Goal: Transaction & Acquisition: Purchase product/service

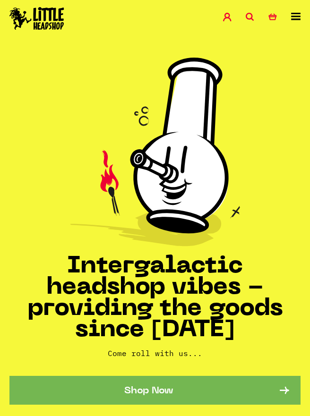
click at [249, 20] on icon at bounding box center [249, 17] width 8 height 8
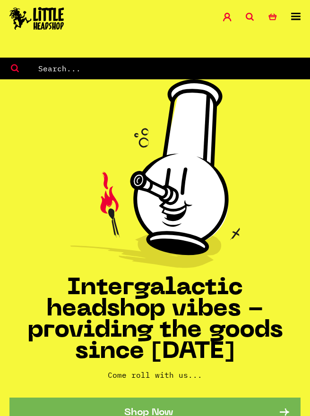
click at [120, 65] on input "text" at bounding box center [173, 68] width 272 height 12
type input "Raw stash"
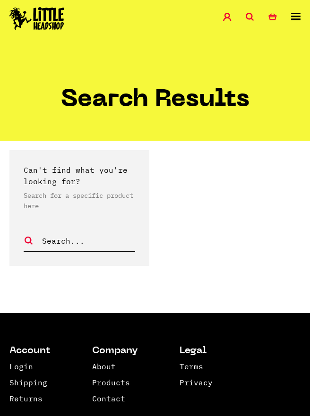
click at [241, 18] on link "Account" at bounding box center [234, 18] width 23 height 11
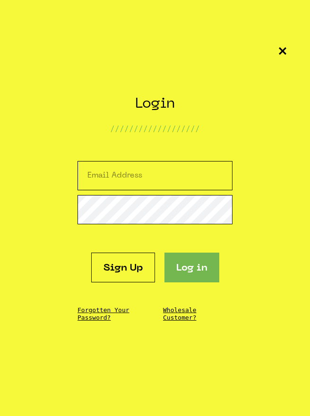
click at [283, 47] on icon at bounding box center [283, 51] width 8 height 8
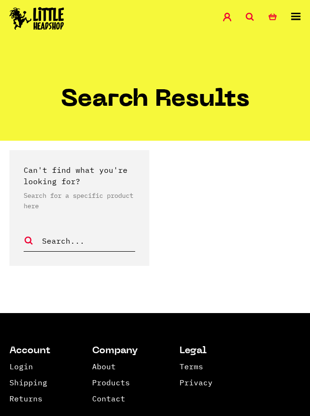
click at [251, 16] on icon at bounding box center [249, 17] width 8 height 8
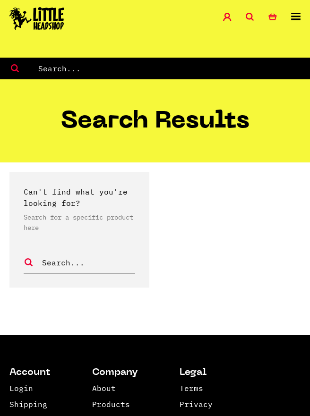
click at [179, 75] on input "text" at bounding box center [173, 68] width 272 height 12
type input "Raw"
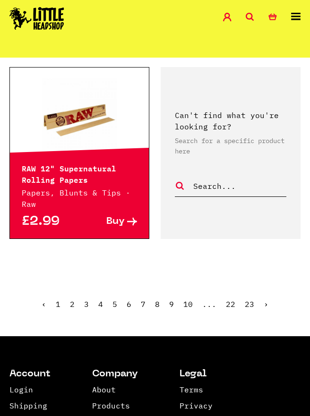
scroll to position [1497, 0]
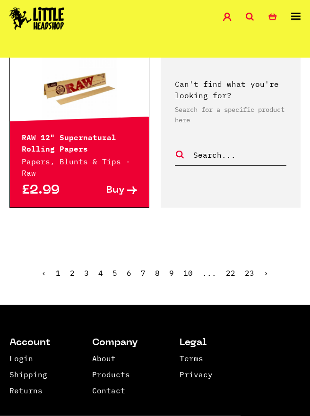
click at [266, 274] on link "›" at bounding box center [265, 272] width 5 height 9
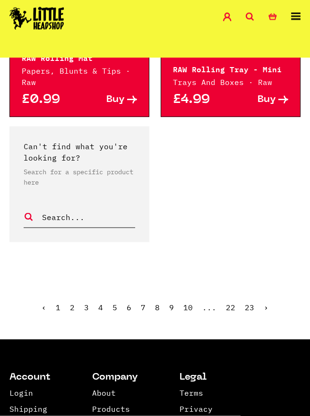
scroll to position [1220, 0]
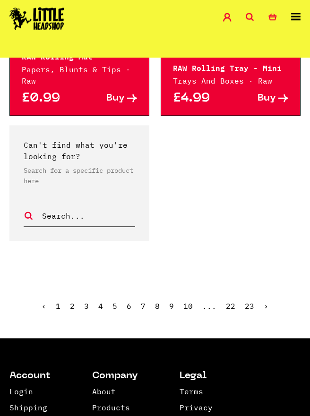
click at [265, 301] on link "›" at bounding box center [265, 305] width 5 height 9
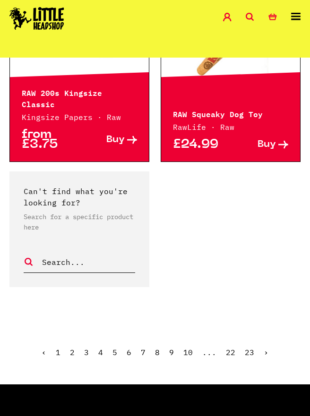
scroll to position [1136, 0]
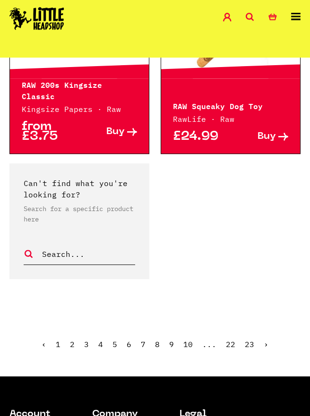
click at [265, 339] on link "›" at bounding box center [265, 343] width 5 height 9
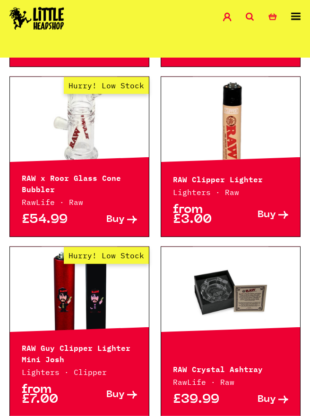
scroll to position [852, 0]
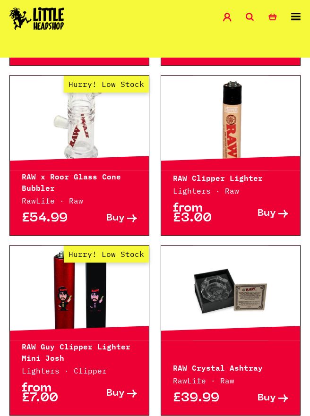
click at [270, 213] on span "Buy" at bounding box center [266, 214] width 18 height 10
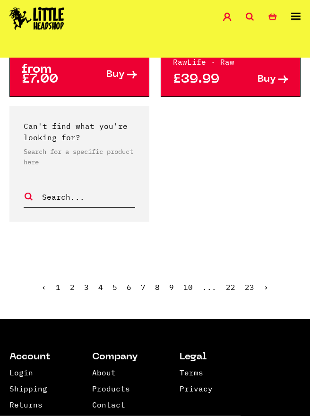
scroll to position [1195, 0]
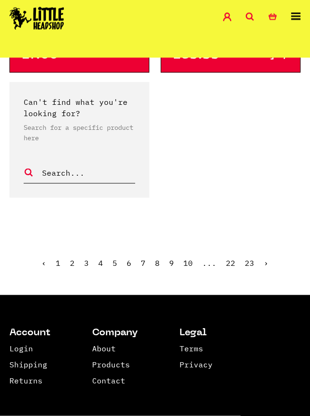
click at [266, 266] on link "›" at bounding box center [265, 262] width 5 height 9
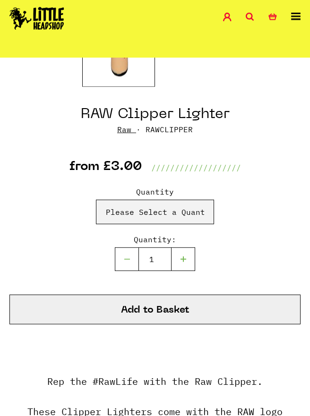
scroll to position [283, 0]
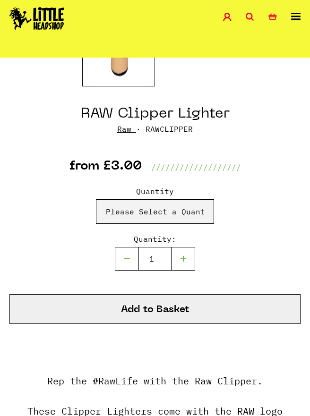
click at [214, 305] on button "Add to Basket" at bounding box center [154, 309] width 291 height 30
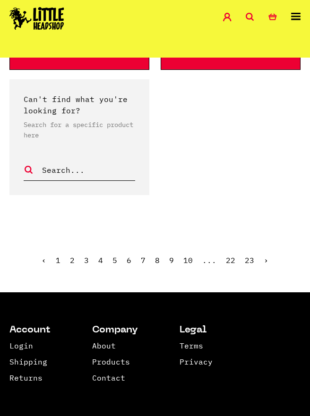
scroll to position [1303, 0]
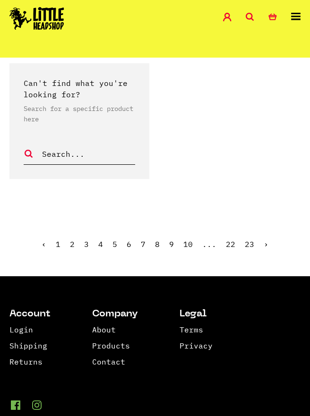
click at [264, 249] on link "›" at bounding box center [265, 243] width 5 height 9
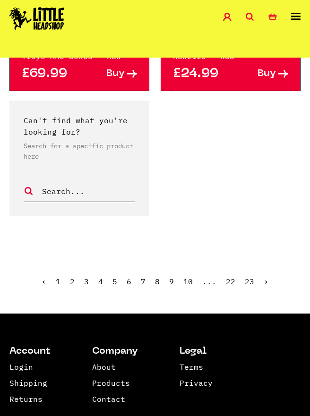
scroll to position [1293, 0]
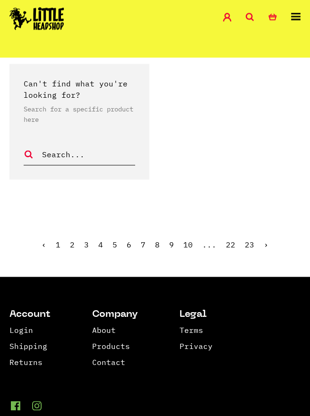
click at [263, 240] on link "›" at bounding box center [265, 244] width 5 height 9
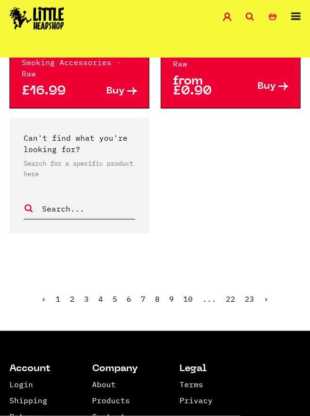
scroll to position [1291, 0]
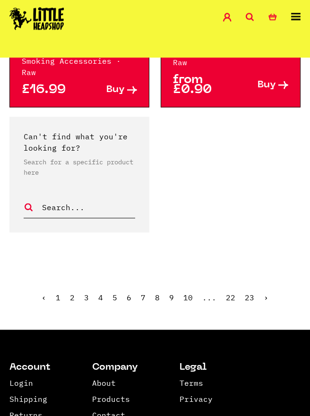
click at [265, 293] on link "›" at bounding box center [265, 297] width 5 height 9
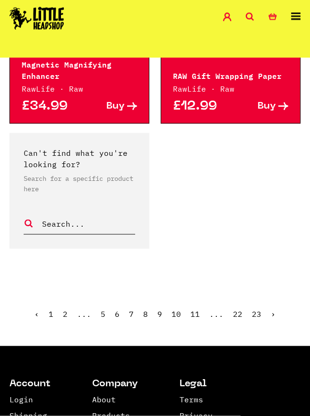
scroll to position [1229, 0]
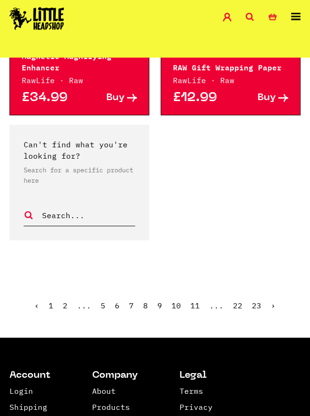
click at [272, 301] on link "›" at bounding box center [272, 305] width 5 height 9
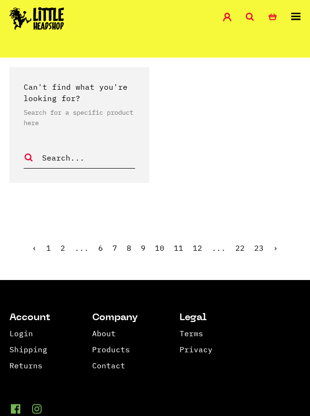
scroll to position [1234, 0]
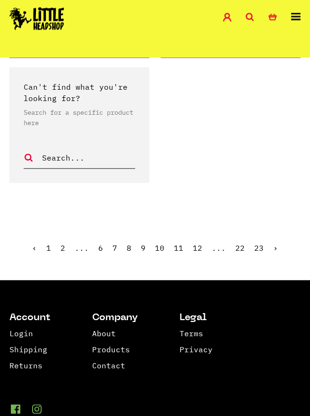
click at [273, 244] on link "›" at bounding box center [275, 247] width 5 height 9
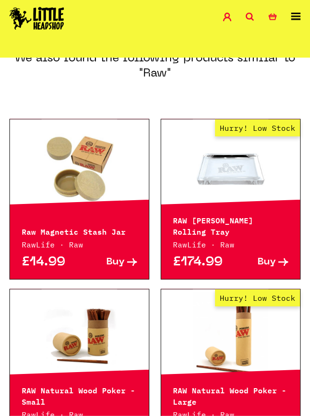
scroll to position [172, 0]
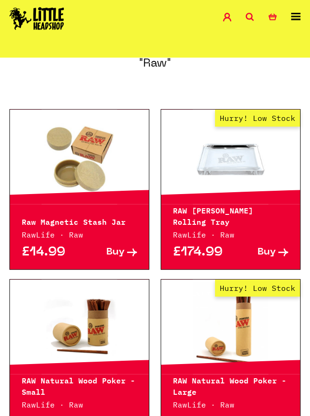
click at [115, 246] on div "£14.99 Buy" at bounding box center [79, 254] width 139 height 29
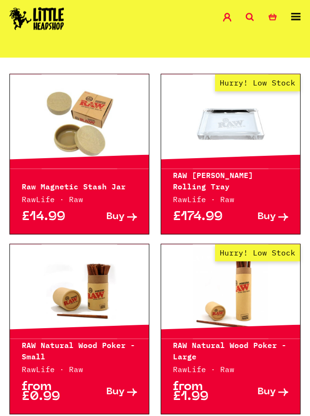
scroll to position [211, 0]
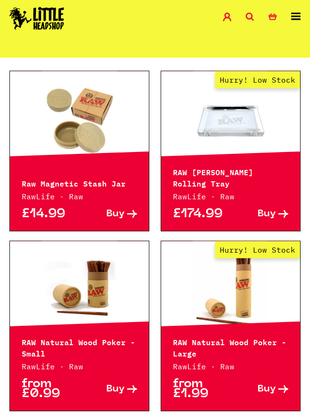
click at [120, 213] on span "Buy" at bounding box center [115, 214] width 18 height 10
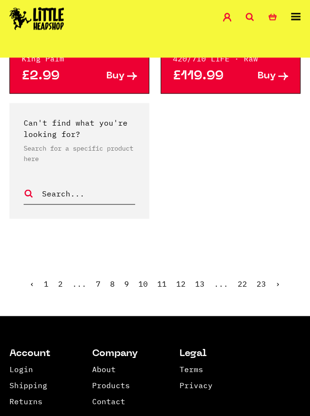
scroll to position [1250, 0]
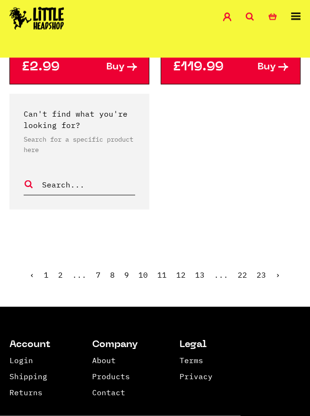
click at [275, 279] on link "›" at bounding box center [277, 274] width 5 height 9
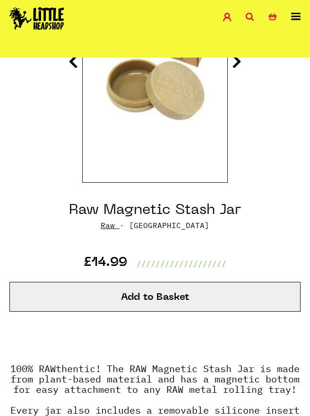
scroll to position [286, 0]
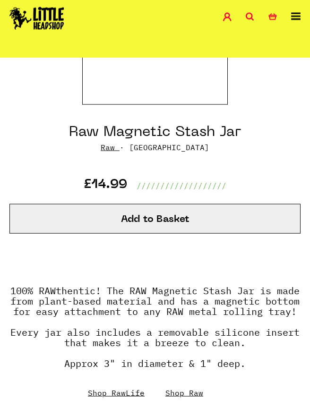
click at [255, 212] on button "Add to Basket" at bounding box center [154, 219] width 291 height 30
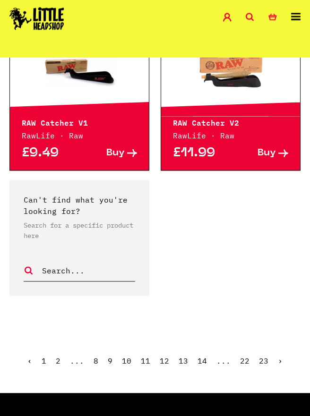
scroll to position [1265, 0]
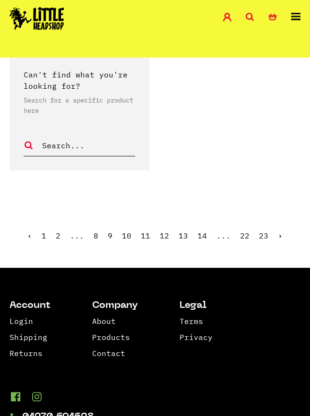
click at [278, 231] on link "›" at bounding box center [280, 235] width 5 height 9
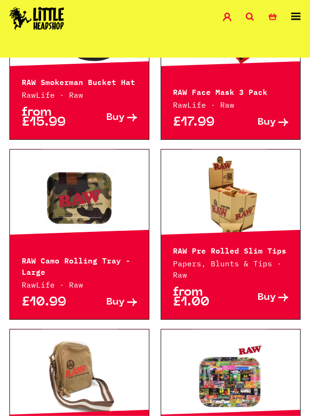
scroll to position [830, 0]
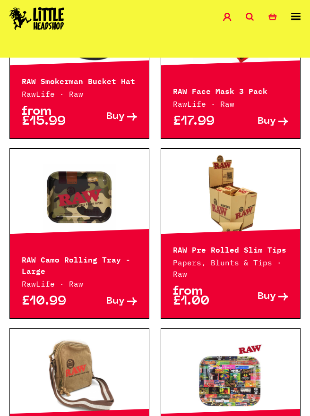
click at [275, 297] on span "Buy" at bounding box center [266, 297] width 18 height 10
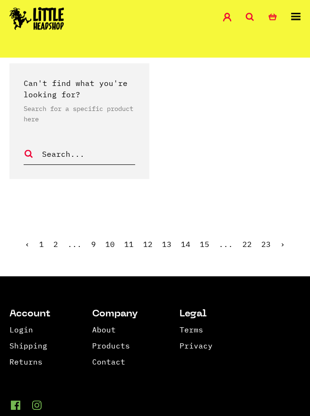
scroll to position [1265, 0]
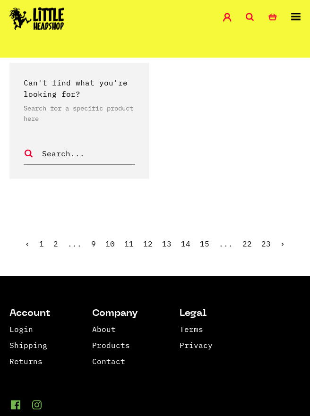
click at [280, 248] on link "›" at bounding box center [282, 243] width 5 height 9
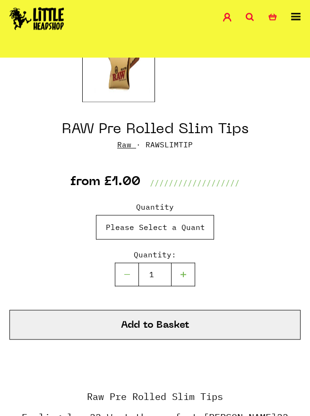
click at [193, 228] on select "Please Select a Quantity x 1 - £1.00 x 6 - £5.00" at bounding box center [155, 227] width 118 height 25
select select "1534"
click at [215, 317] on button "Add to Basket" at bounding box center [154, 325] width 291 height 30
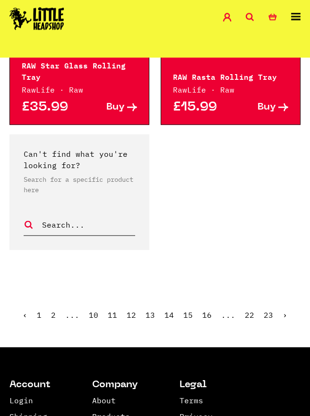
scroll to position [1297, 0]
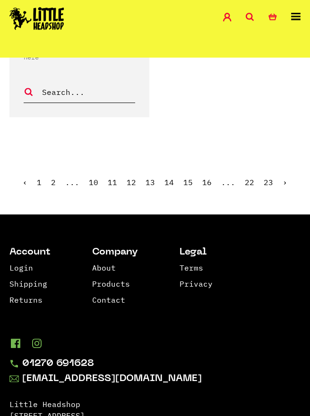
click at [284, 186] on link "›" at bounding box center [284, 181] width 5 height 9
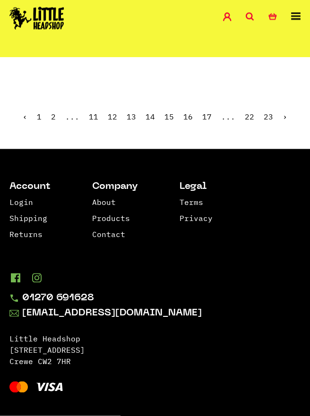
scroll to position [1365, 0]
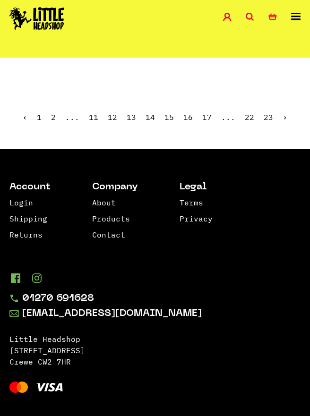
click at [283, 122] on link "›" at bounding box center [284, 116] width 5 height 9
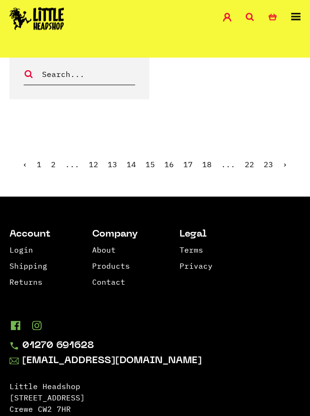
scroll to position [1360, 0]
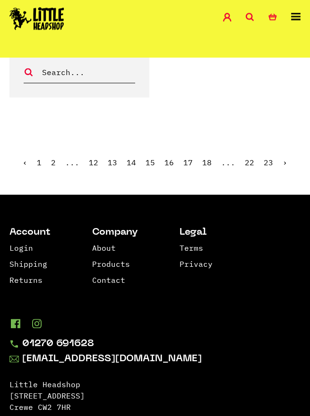
click at [282, 167] on link "›" at bounding box center [284, 162] width 5 height 9
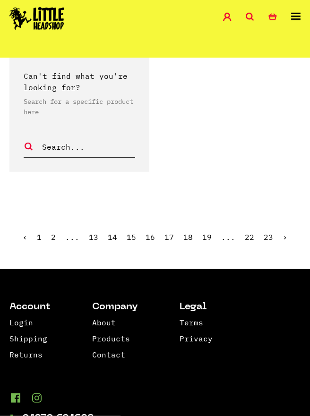
scroll to position [1288, 0]
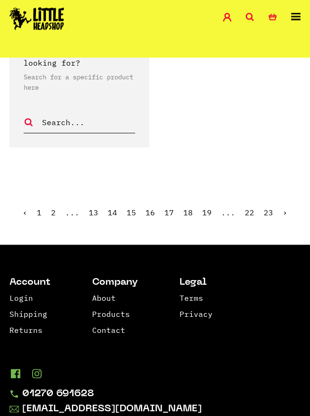
click at [282, 215] on link "›" at bounding box center [284, 212] width 5 height 9
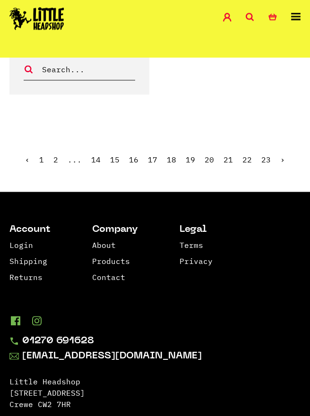
scroll to position [1365, 0]
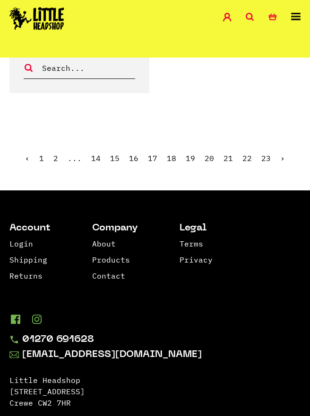
click at [280, 162] on link "›" at bounding box center [282, 157] width 5 height 9
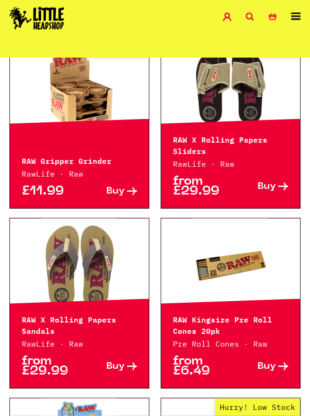
scroll to position [248, 0]
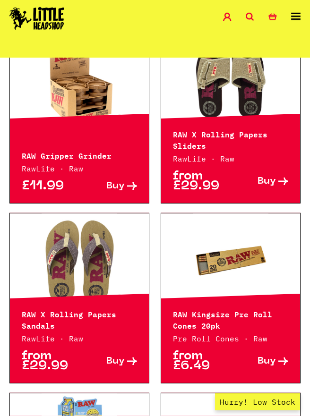
click at [117, 185] on span "Buy" at bounding box center [115, 186] width 18 height 10
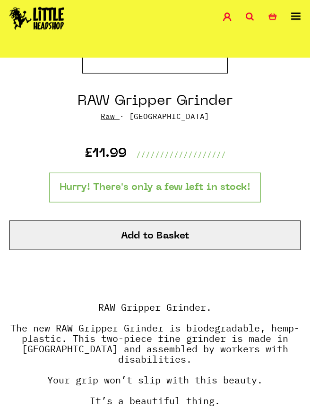
scroll to position [317, 0]
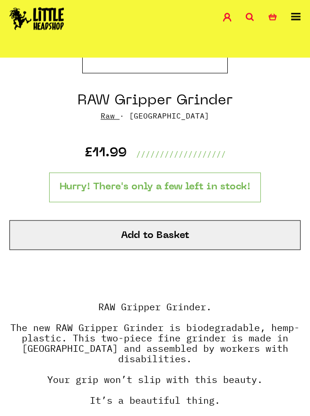
click at [242, 241] on button "Add to Basket" at bounding box center [154, 235] width 291 height 30
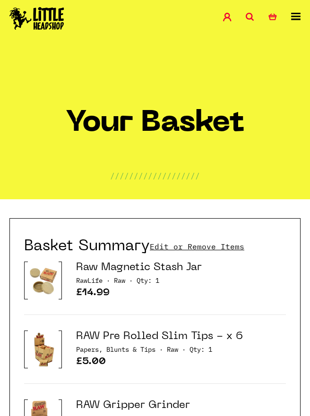
click at [248, 15] on icon at bounding box center [249, 17] width 8 height 8
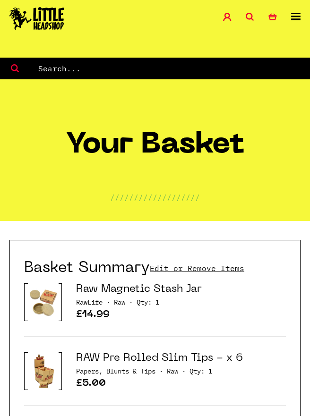
click at [216, 71] on input "text" at bounding box center [173, 68] width 272 height 12
type input "Raw lighter"
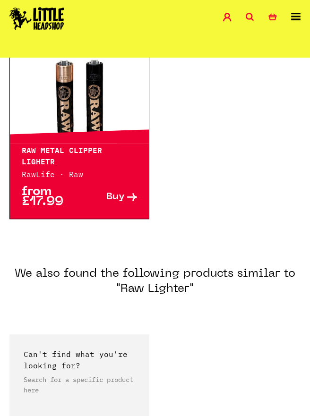
scroll to position [140, 0]
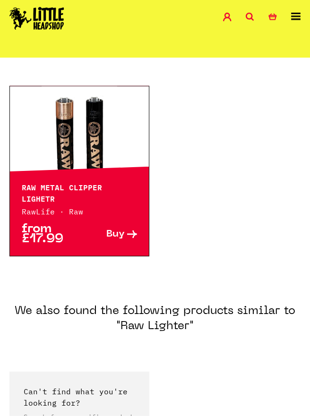
click at [44, 152] on link at bounding box center [79, 133] width 139 height 94
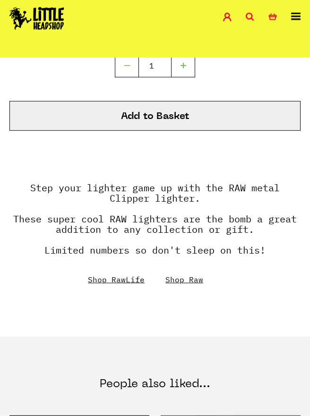
click at [244, 15] on link "Account" at bounding box center [234, 18] width 23 height 11
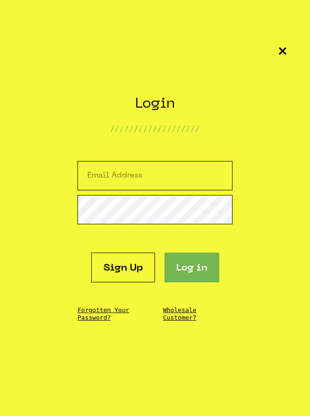
click at [284, 47] on icon at bounding box center [283, 51] width 8 height 8
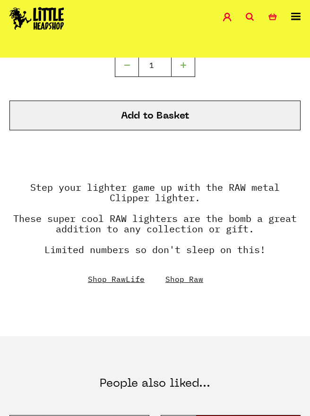
click at [253, 13] on icon at bounding box center [249, 17] width 8 height 8
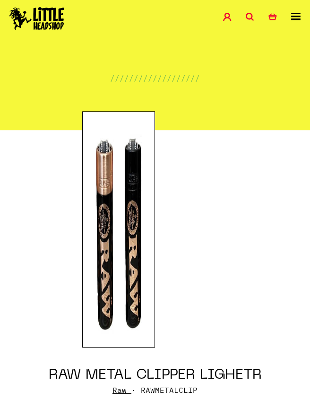
scroll to position [0, 0]
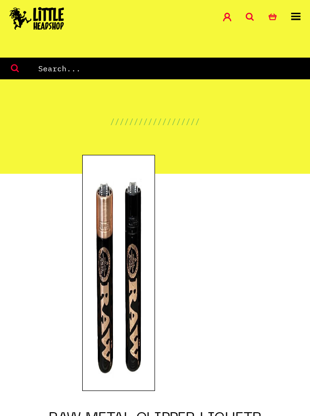
click at [195, 68] on input "text" at bounding box center [173, 68] width 272 height 12
type input "Clipper"
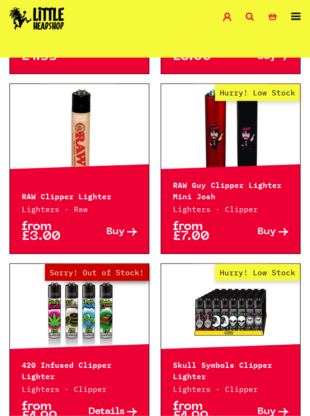
scroll to position [1000, 0]
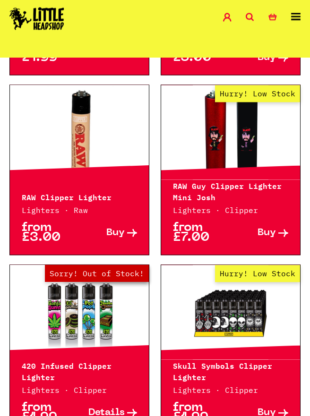
click at [124, 232] on span "Buy" at bounding box center [115, 233] width 18 height 10
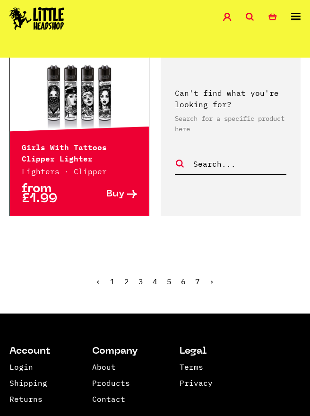
scroll to position [1449, 0]
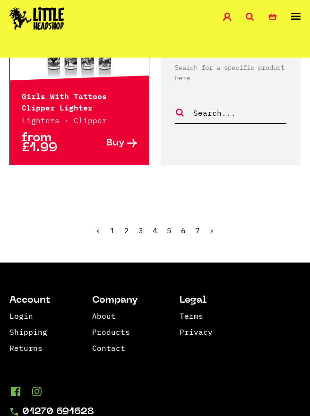
click at [209, 230] on link "›" at bounding box center [211, 230] width 5 height 9
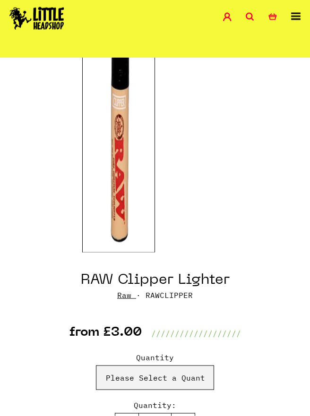
scroll to position [114, 0]
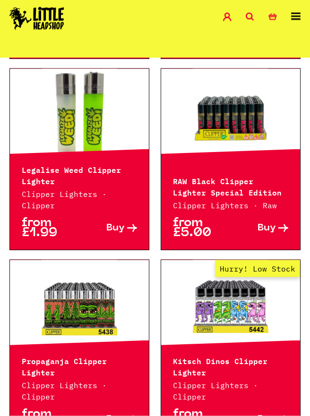
scroll to position [585, 0]
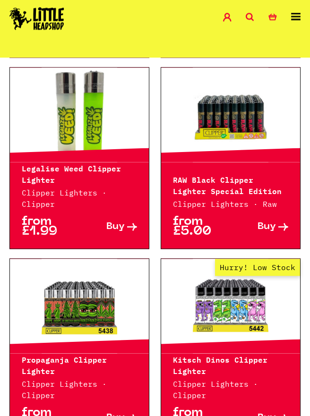
click at [273, 141] on link at bounding box center [230, 115] width 139 height 94
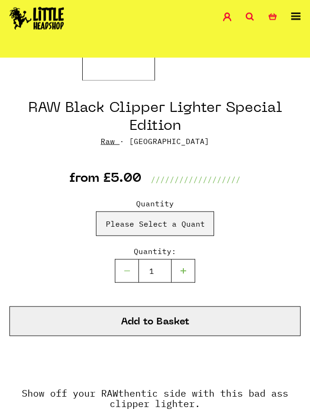
scroll to position [295, 0]
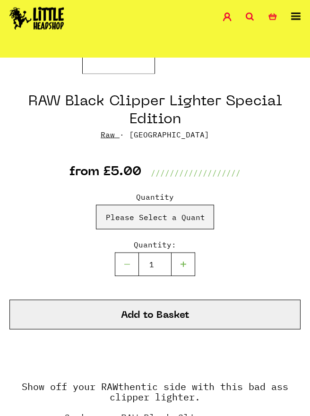
click at [243, 310] on button "Add to Basket" at bounding box center [154, 315] width 291 height 30
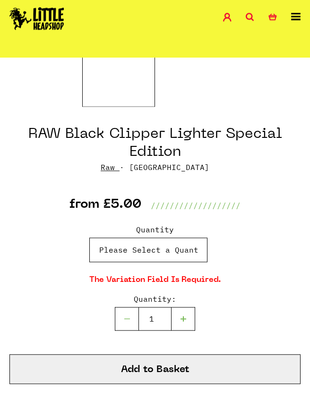
click at [194, 248] on select "Please Select a Quantity X 1 - £5.00 X 3 - £10.00" at bounding box center [148, 249] width 118 height 25
select select "311"
click at [177, 371] on button "Add to Basket" at bounding box center [154, 369] width 291 height 30
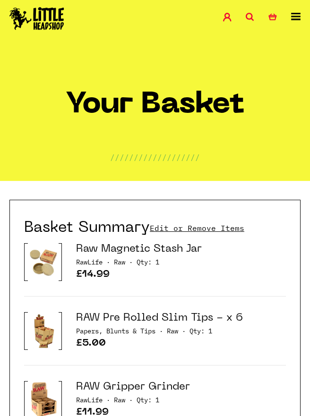
scroll to position [18, 0]
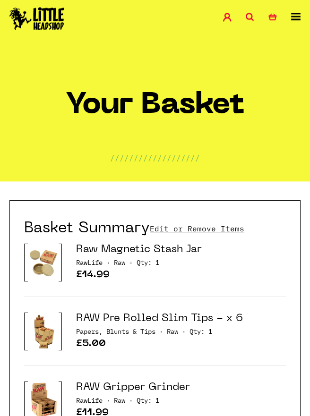
click at [223, 228] on link "Edit or Remove Items" at bounding box center [197, 228] width 94 height 10
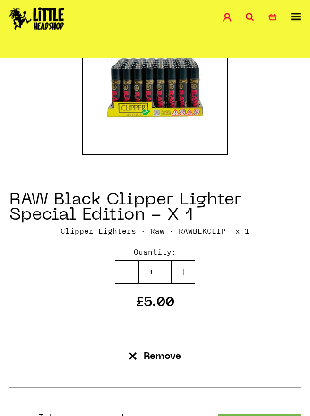
click at [168, 352] on p "Remove" at bounding box center [162, 357] width 37 height 10
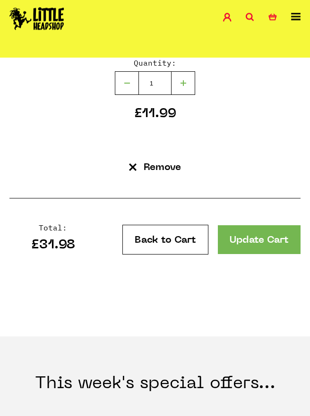
scroll to position [1162, 0]
click at [189, 242] on link "Back to Cart" at bounding box center [165, 240] width 86 height 30
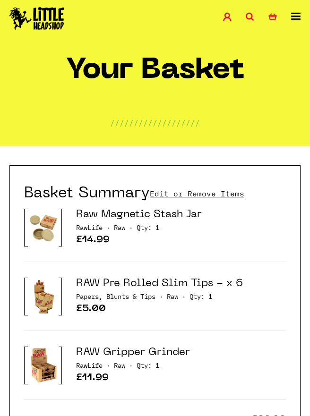
scroll to position [53, 0]
